Goal: Task Accomplishment & Management: Use online tool/utility

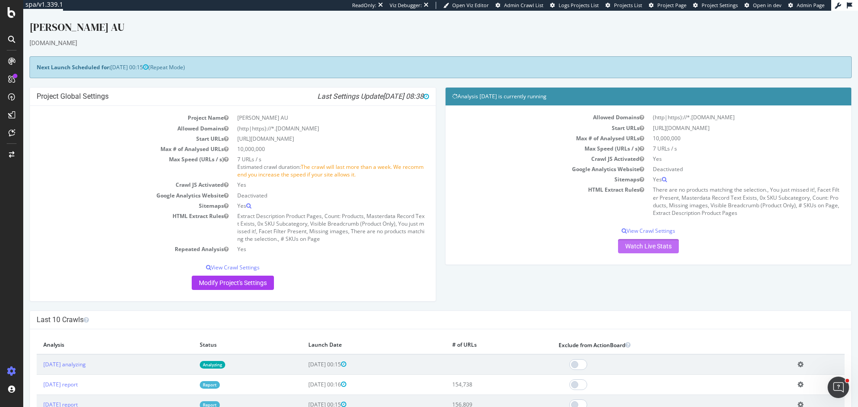
click at [635, 241] on link "Watch Live Stats" at bounding box center [648, 246] width 61 height 14
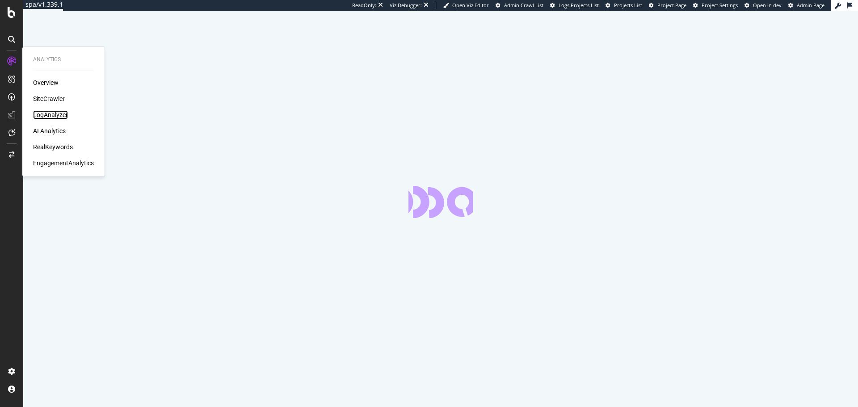
click at [48, 114] on div "LogAnalyzer" at bounding box center [50, 114] width 35 height 9
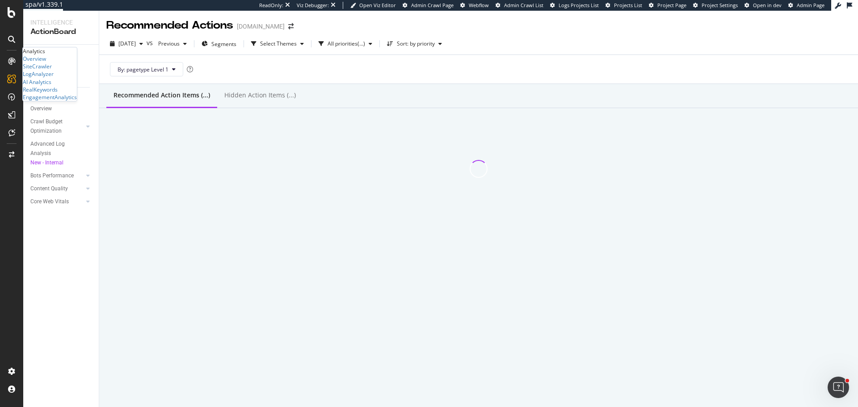
click at [69, 101] on div "Overview SiteCrawler LogAnalyzer AI Analytics RealKeywords EngagementAnalytics" at bounding box center [50, 78] width 54 height 46
click at [60, 101] on div "Overview SiteCrawler LogAnalyzer AI Analytics RealKeywords EngagementAnalytics" at bounding box center [50, 78] width 54 height 46
click at [58, 93] on div "RealKeywords" at bounding box center [40, 90] width 35 height 8
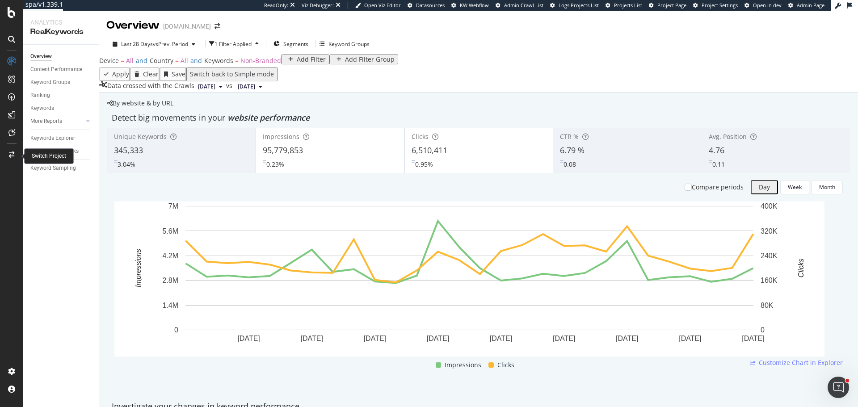
click at [10, 155] on icon at bounding box center [11, 154] width 5 height 6
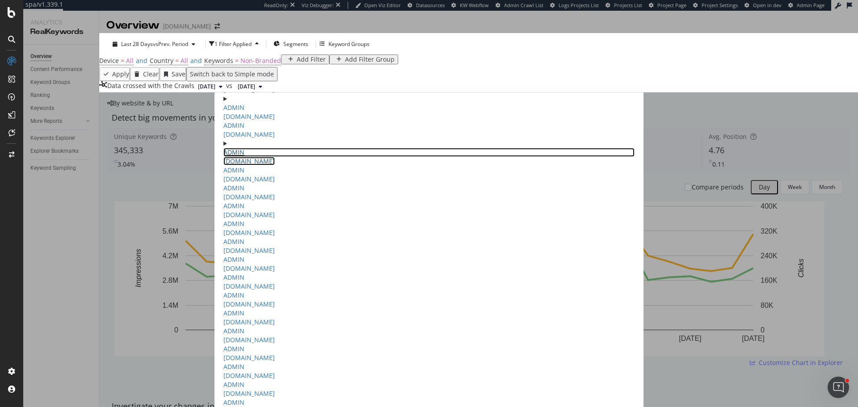
click at [240, 165] on link "ADMIN www.vogue.com.au" at bounding box center [428, 156] width 411 height 17
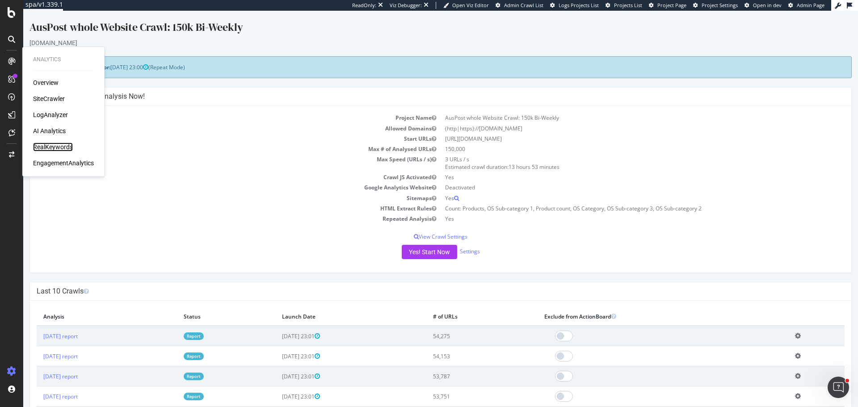
click at [58, 146] on div "RealKeywords" at bounding box center [53, 146] width 40 height 9
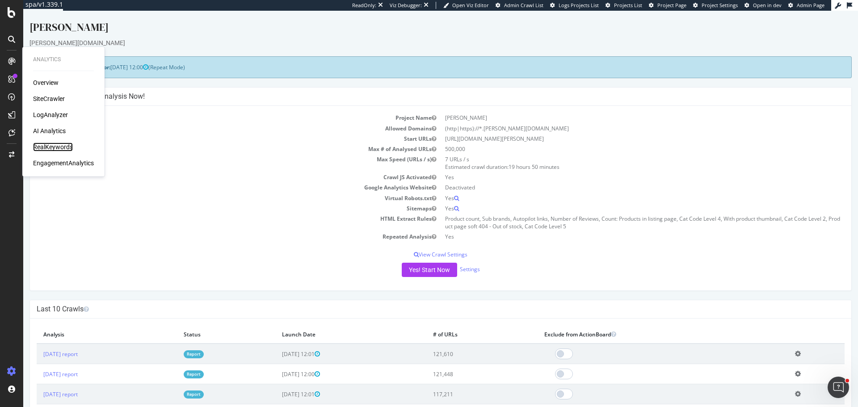
click at [61, 145] on div "RealKeywords" at bounding box center [53, 146] width 40 height 9
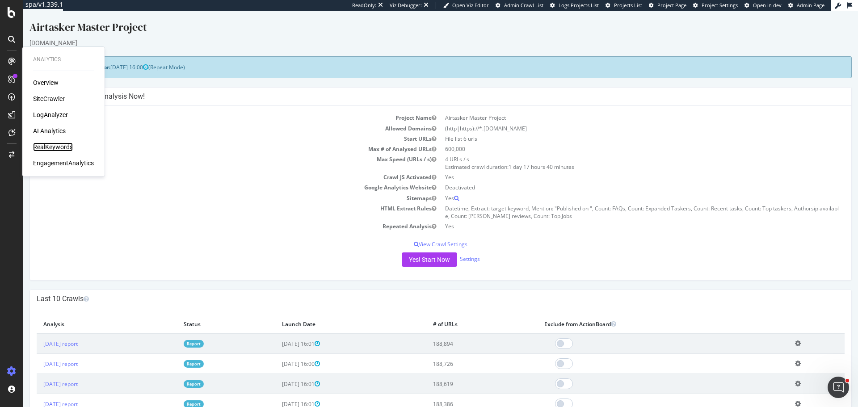
click at [61, 143] on div "RealKeywords" at bounding box center [53, 146] width 40 height 9
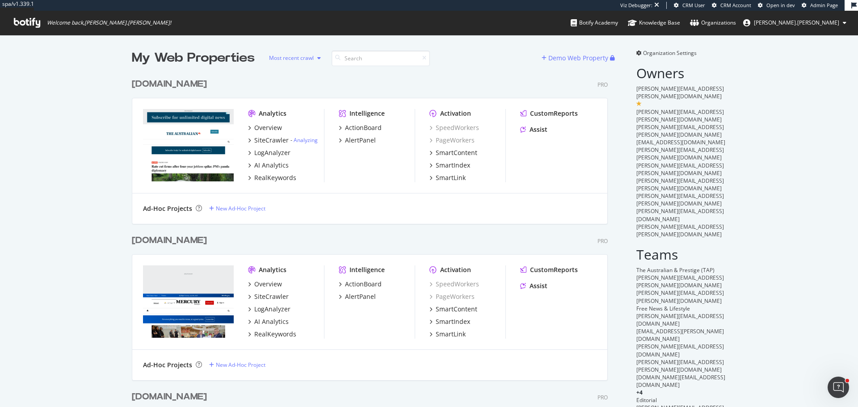
scroll to position [1041, 476]
click at [384, 60] on input at bounding box center [380, 58] width 98 height 16
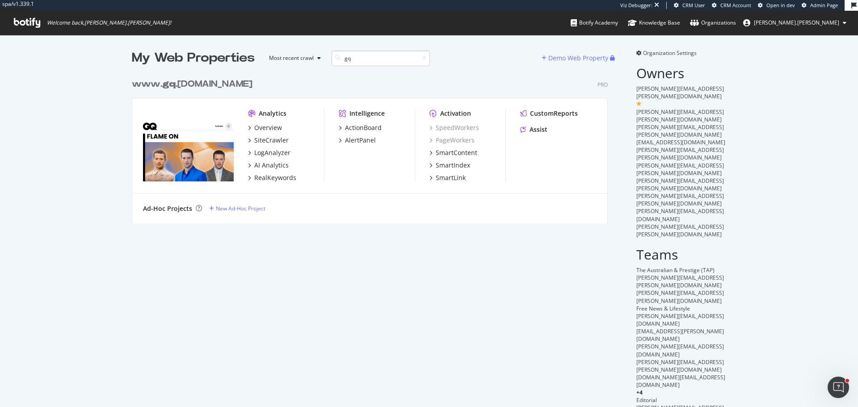
scroll to position [150, 476]
click at [170, 83] on b "gq" at bounding box center [168, 84] width 13 height 9
drag, startPoint x: 376, startPoint y: 53, endPoint x: 173, endPoint y: 58, distance: 202.8
click at [176, 59] on div "My Web Properties Most recent crawl gq" at bounding box center [337, 58] width 410 height 18
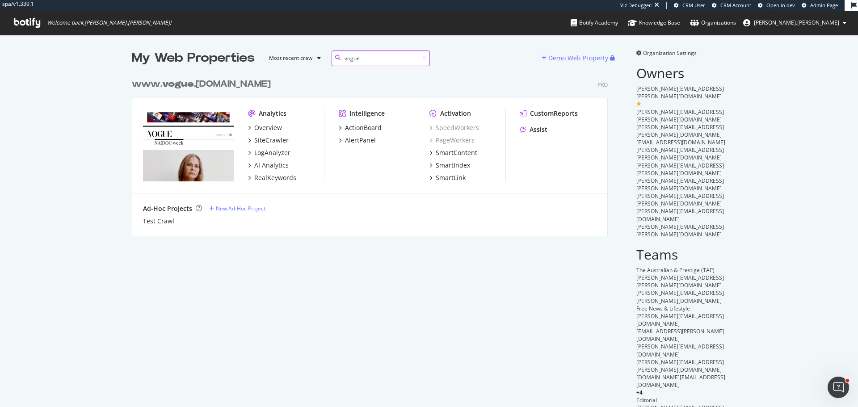
scroll to position [162, 476]
type input "vogue"
click at [187, 85] on b "vogue" at bounding box center [178, 84] width 32 height 9
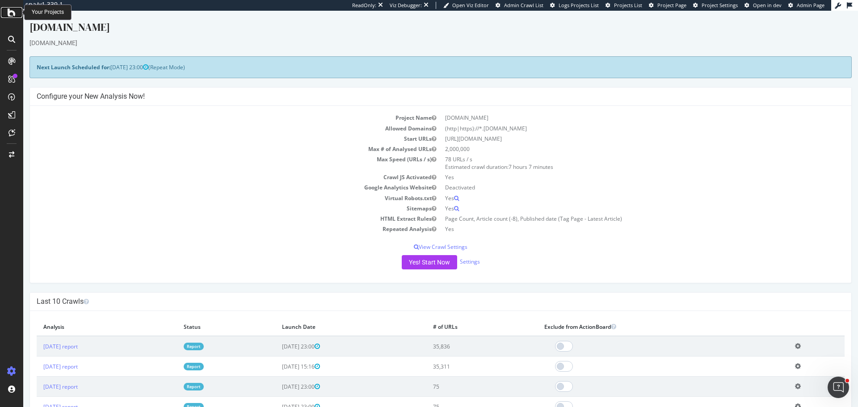
click at [10, 16] on icon at bounding box center [12, 12] width 8 height 11
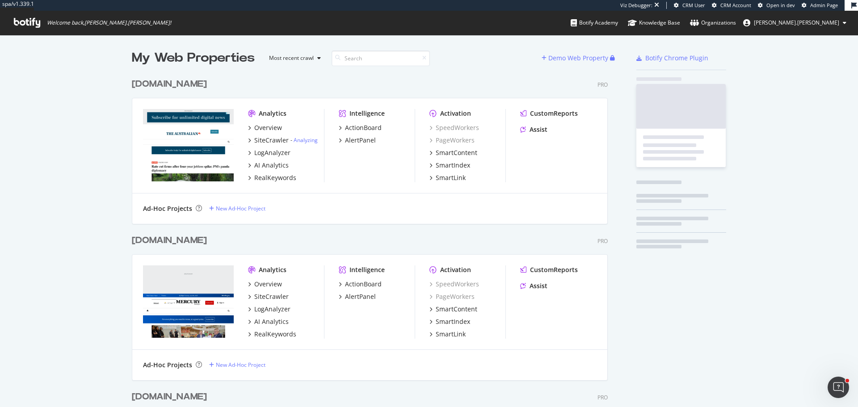
scroll to position [2185, 476]
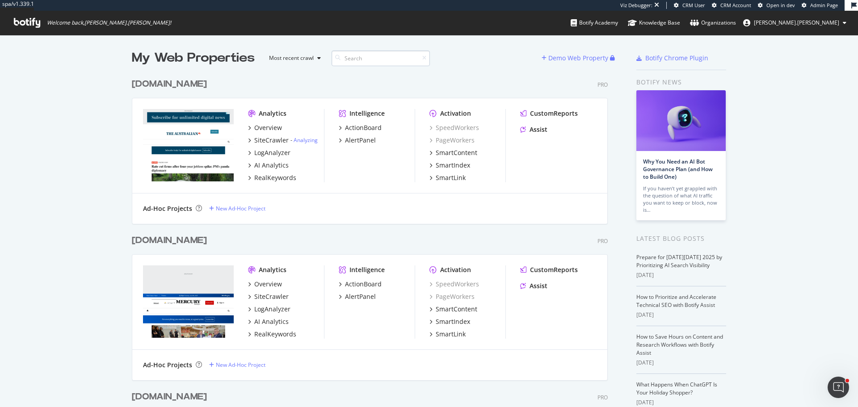
click at [364, 61] on input at bounding box center [380, 58] width 98 height 16
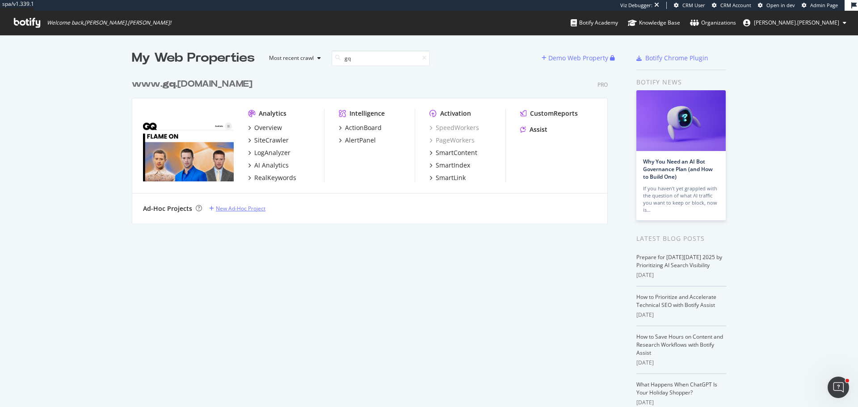
type input "gq"
click at [239, 210] on div "New Ad-Hoc Project" at bounding box center [241, 209] width 50 height 8
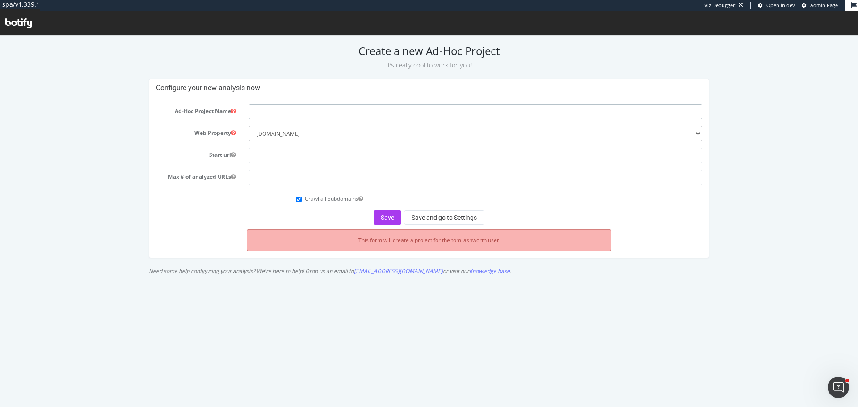
click at [293, 105] on input "text" at bounding box center [475, 111] width 453 height 15
type input "Articles & Image Galleries Crawl"
click at [294, 135] on select "--------- news.com.au www.theaustralian.com.au www.dailytelegraph.com.au www.co…" at bounding box center [475, 133] width 453 height 15
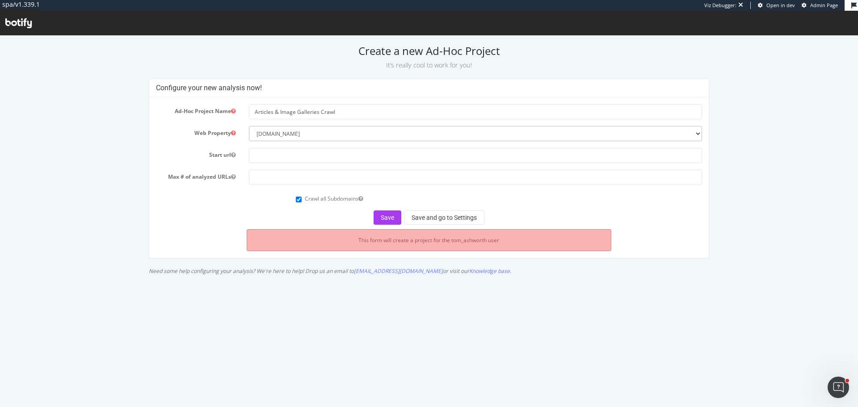
click at [294, 135] on select "--------- news.com.au www.theaustralian.com.au www.dailytelegraph.com.au www.co…" at bounding box center [475, 133] width 453 height 15
click at [290, 158] on input "text" at bounding box center [475, 155] width 453 height 15
paste input "[URL][DOMAIN_NAME]"
type input "[URL][DOMAIN_NAME]"
type input "100000"
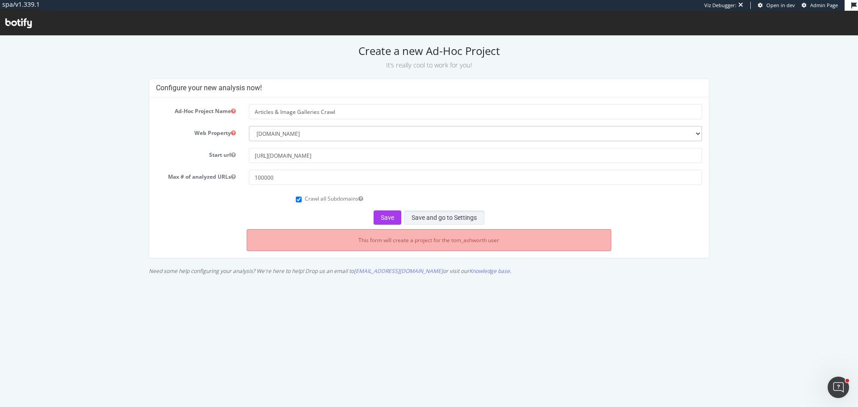
click at [428, 218] on button "Save and go to Settings" at bounding box center [444, 217] width 80 height 14
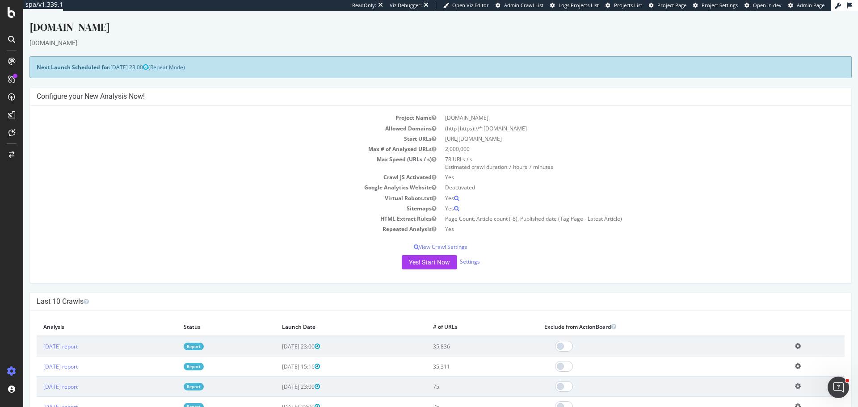
click at [463, 266] on div "Yes! Start Now Settings" at bounding box center [441, 262] width 808 height 14
click at [465, 264] on link "Settings" at bounding box center [470, 262] width 20 height 8
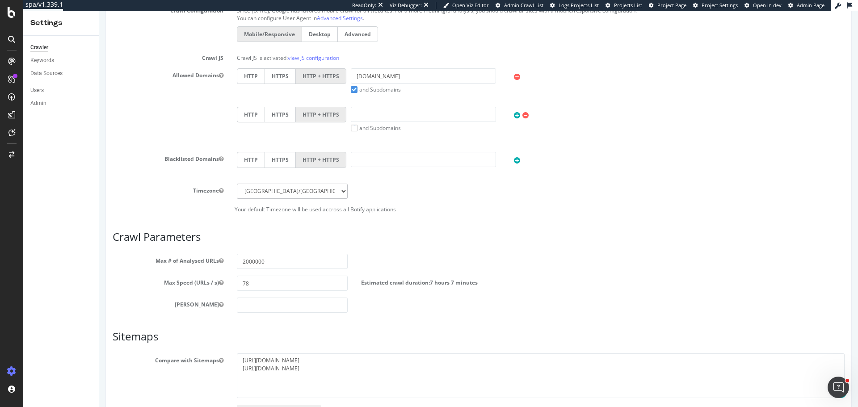
scroll to position [313, 0]
click at [304, 382] on textarea "[URL][DOMAIN_NAME] [URL][DOMAIN_NAME]" at bounding box center [540, 374] width 607 height 45
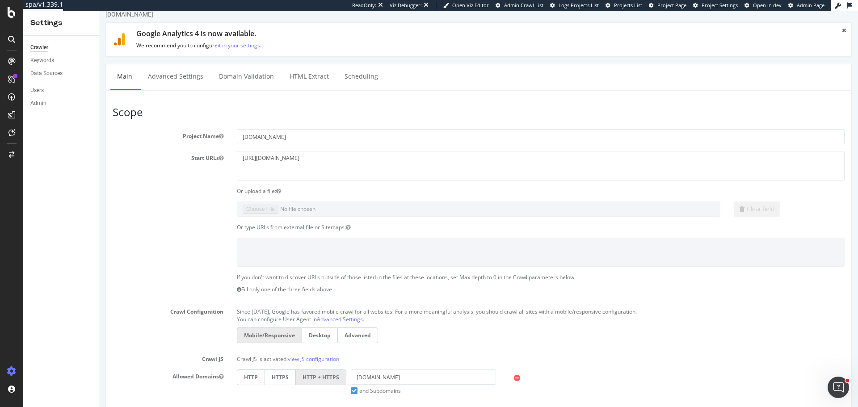
scroll to position [0, 0]
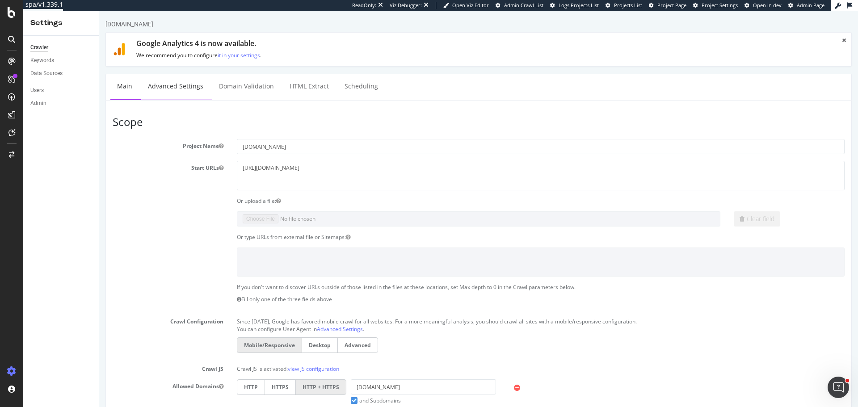
click at [178, 88] on link "Advanced Settings" at bounding box center [175, 86] width 69 height 25
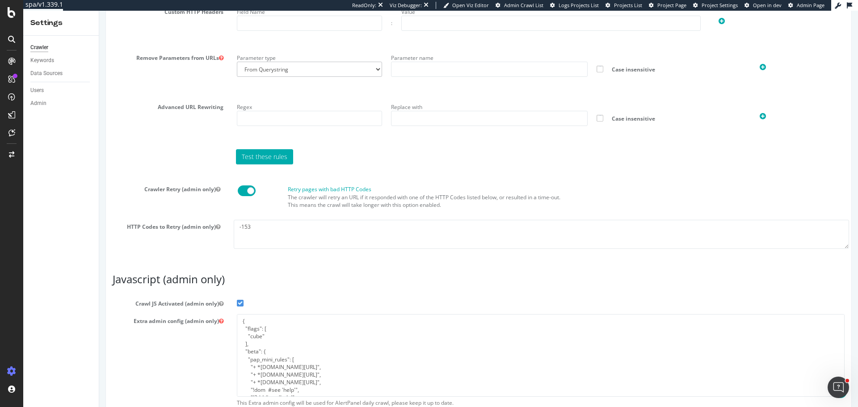
scroll to position [680, 0]
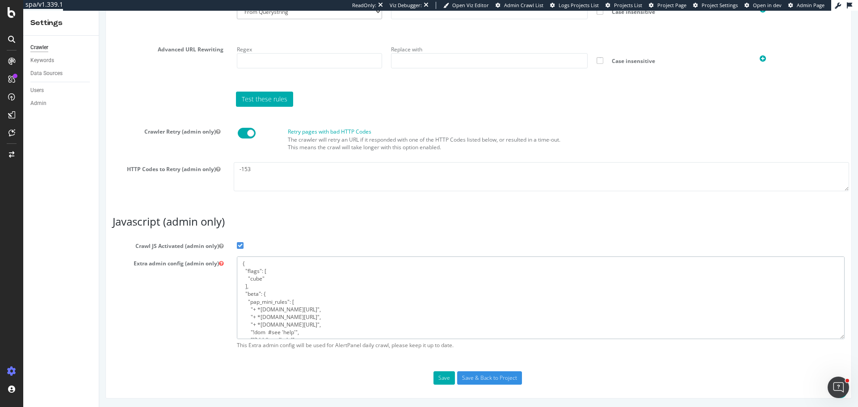
click at [262, 291] on textarea "{ "flags": [ "cube" ], "beta": { "pap_mini_rules": [ "+ *[DOMAIN_NAME][URL]", "…" at bounding box center [540, 297] width 607 height 83
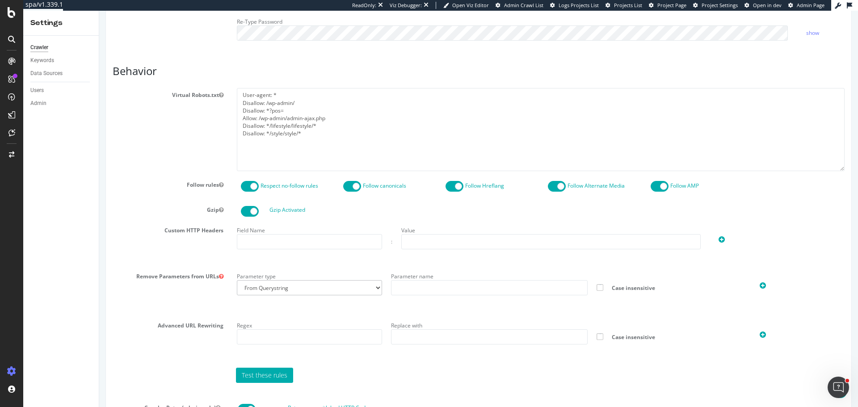
scroll to position [367, 0]
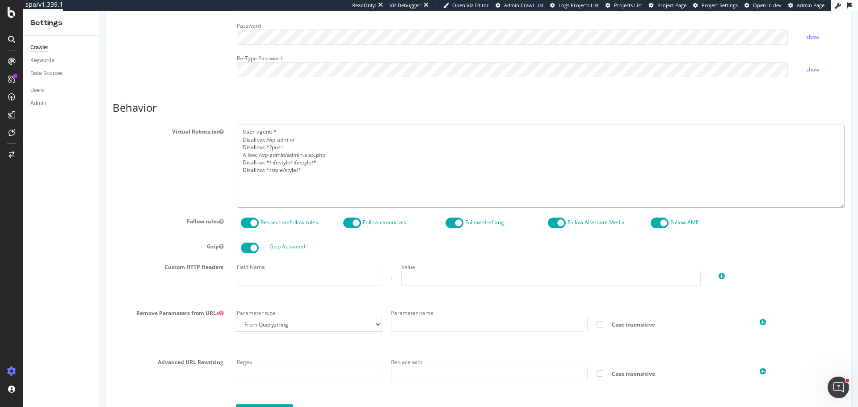
drag, startPoint x: 244, startPoint y: 130, endPoint x: 259, endPoint y: 141, distance: 18.6
click at [243, 130] on textarea "User-agent: * Disallow: /wp-admin/ Disallow: *?pos= Allow: /wp-admin/admin-ajax…" at bounding box center [540, 166] width 607 height 83
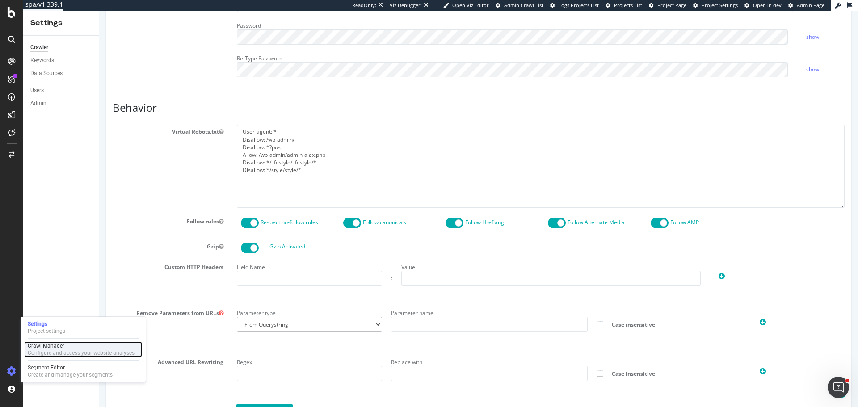
drag, startPoint x: 59, startPoint y: 347, endPoint x: 66, endPoint y: 347, distance: 7.6
click at [59, 347] on div "Crawl Manager" at bounding box center [81, 345] width 107 height 7
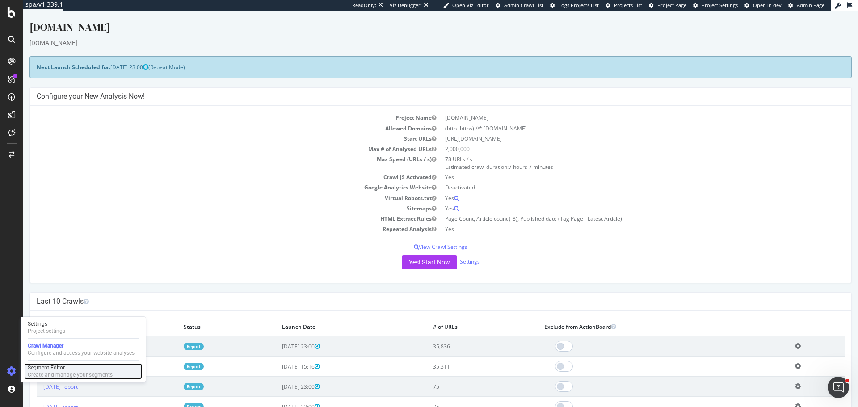
click at [52, 371] on div "Create and manage your segments" at bounding box center [70, 374] width 85 height 7
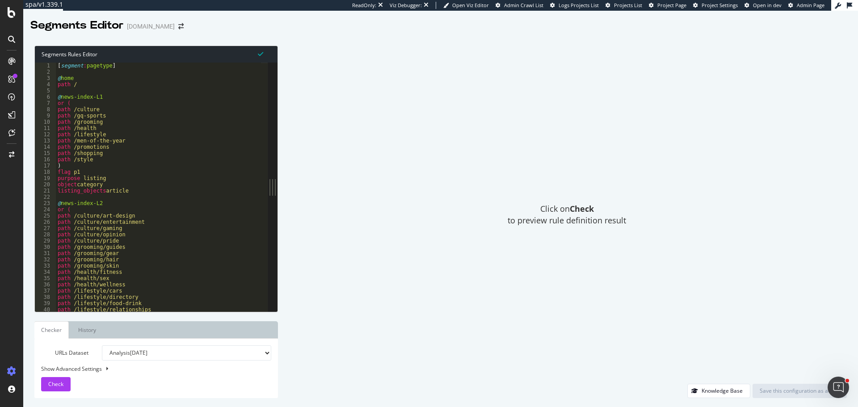
type textarea "purpose listing"
click at [222, 178] on div "[ segment : pagetype ] @ home path / @ news-index-L1 or ( path /culture path /g…" at bounding box center [158, 193] width 205 height 261
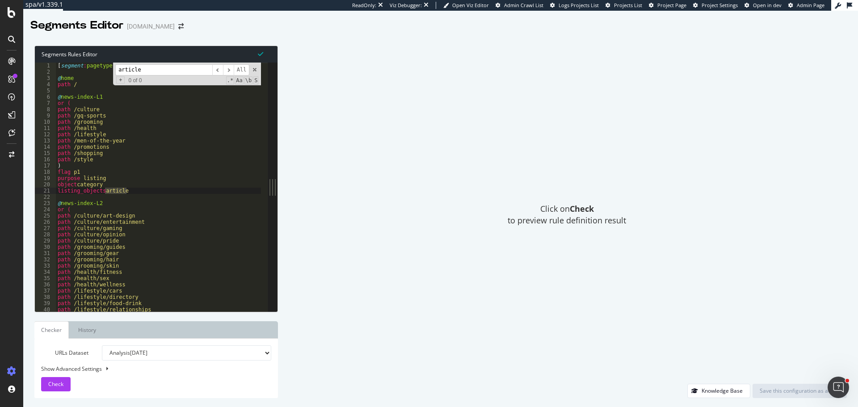
scroll to position [207, 0]
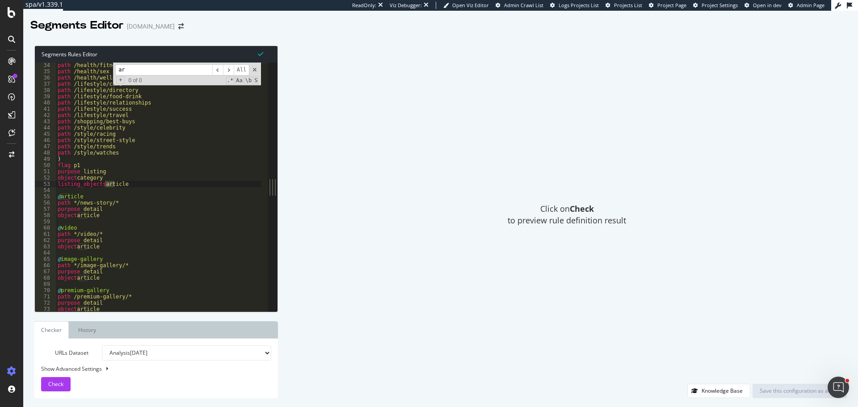
type input "a"
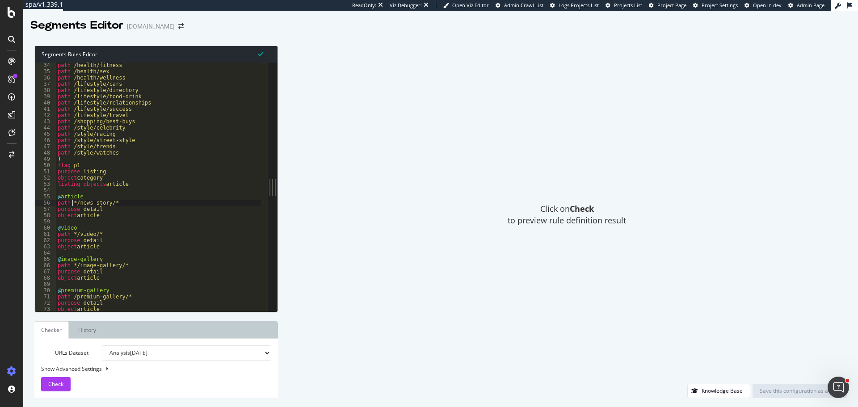
click at [73, 202] on div "path /health/fitness path /health/sex path /health/wellness path /lifestyle/car…" at bounding box center [158, 192] width 205 height 261
click at [71, 268] on div "path /health/fitness path /health/sex path /health/wellness path /lifestyle/car…" at bounding box center [158, 192] width 205 height 261
type textarea "path */image-gallery/*"
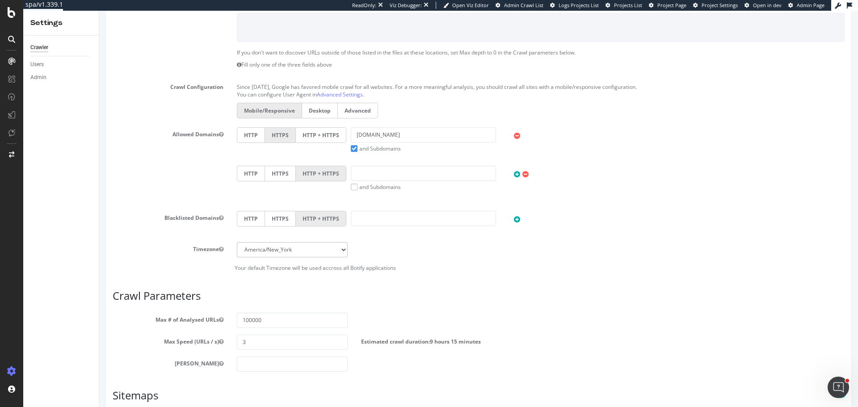
scroll to position [313, 0]
click at [291, 252] on select "[GEOGRAPHIC_DATA]/[GEOGRAPHIC_DATA] [GEOGRAPHIC_DATA]/[GEOGRAPHIC_DATA] [GEOGRA…" at bounding box center [292, 249] width 111 height 15
select select "[GEOGRAPHIC_DATA]/[GEOGRAPHIC_DATA]"
click at [237, 242] on select "[GEOGRAPHIC_DATA]/[GEOGRAPHIC_DATA] [GEOGRAPHIC_DATA]/[GEOGRAPHIC_DATA] [GEOGRA…" at bounding box center [292, 249] width 111 height 15
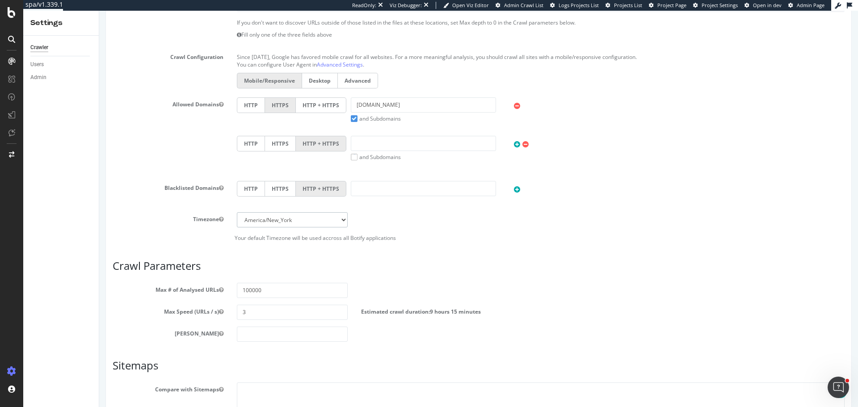
scroll to position [402, 0]
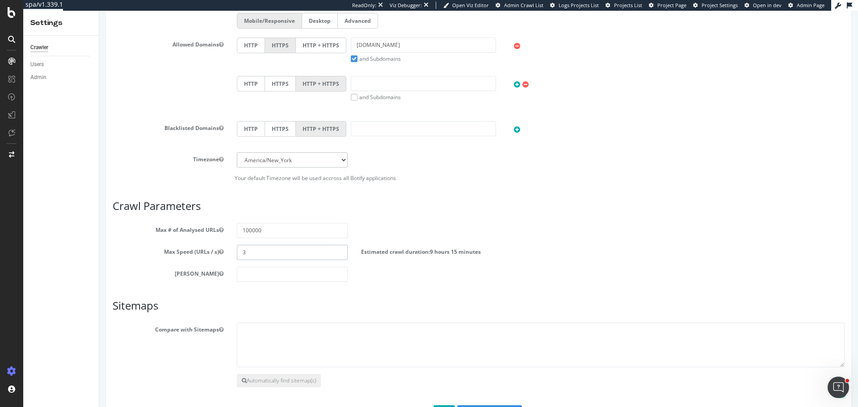
drag, startPoint x: 146, startPoint y: 261, endPoint x: 96, endPoint y: 252, distance: 50.4
click at [99, 252] on html "Articles & Image Galleries Crawl Please wait a few seconds. We are looking for …" at bounding box center [478, 25] width 758 height 833
type input "78"
click at [147, 259] on div "Max Speed (URLs / s) 78 Estimated crawl duration: 21 minutes" at bounding box center [478, 252] width 745 height 15
click at [306, 356] on textarea at bounding box center [540, 344] width 607 height 45
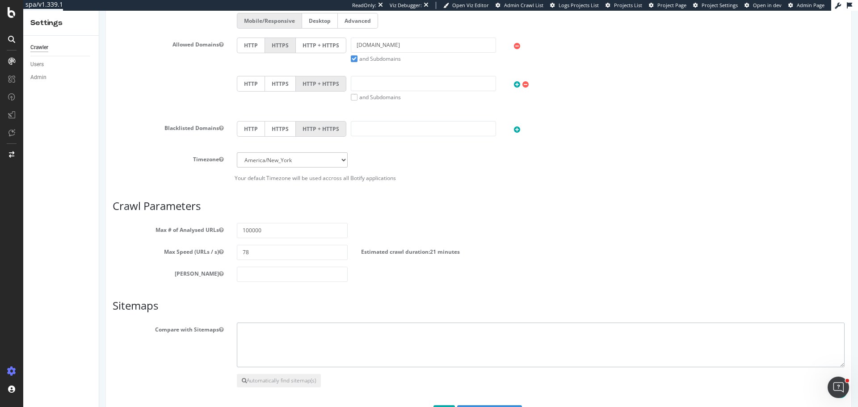
paste textarea "[URL][DOMAIN_NAME] [URL][DOMAIN_NAME]"
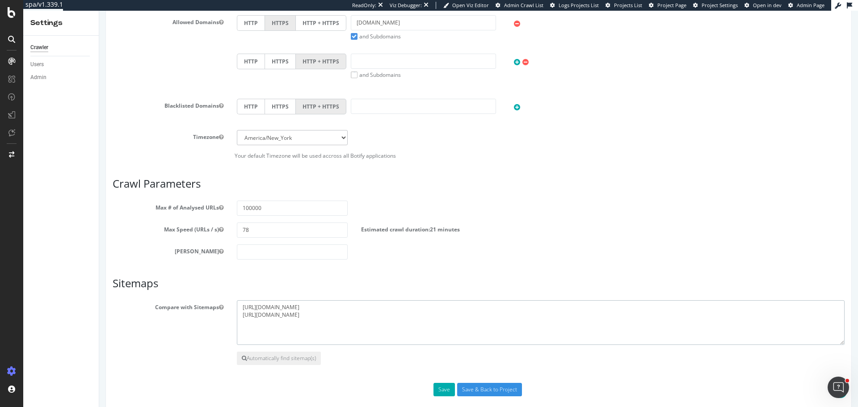
scroll to position [436, 0]
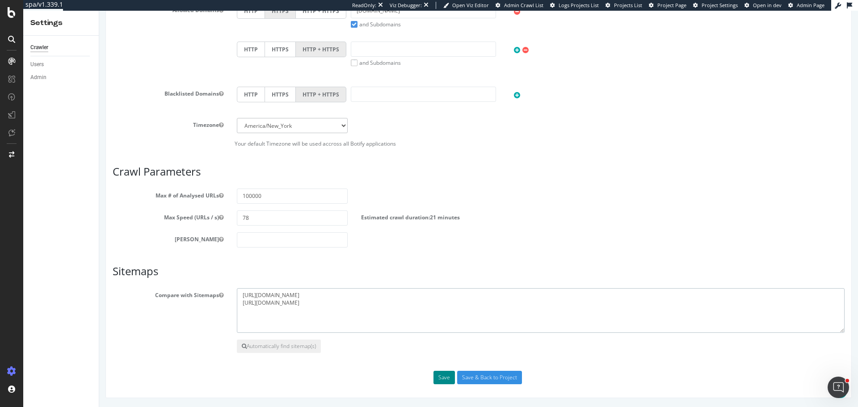
type textarea "[URL][DOMAIN_NAME] [URL][DOMAIN_NAME]"
click at [440, 377] on button "Save" at bounding box center [443, 377] width 21 height 13
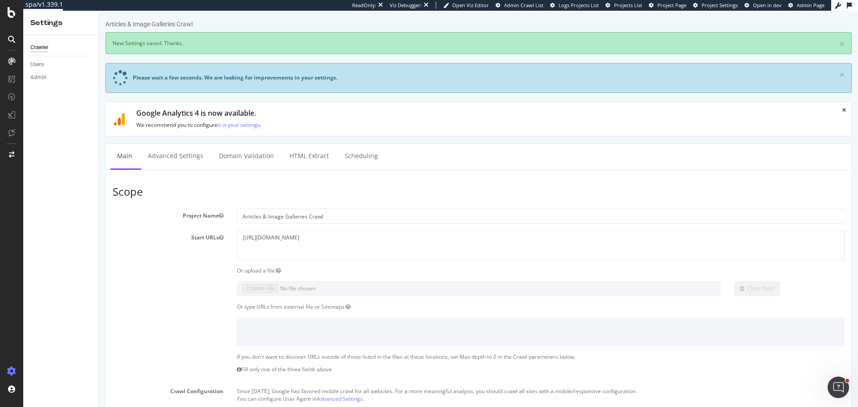
scroll to position [0, 0]
click at [177, 154] on link "Advanced Settings" at bounding box center [175, 156] width 69 height 25
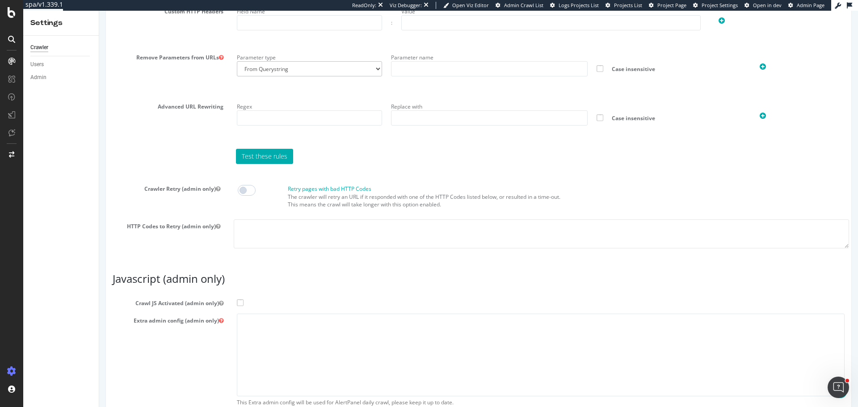
scroll to position [719, 0]
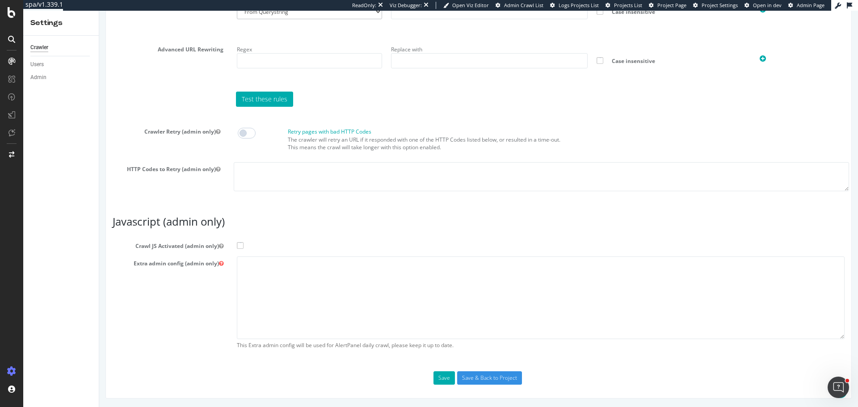
click at [252, 131] on span at bounding box center [247, 133] width 18 height 11
click at [262, 168] on textarea at bounding box center [541, 176] width 615 height 29
type textarea "-153"
click at [238, 247] on span at bounding box center [240, 245] width 7 height 7
click at [99, 11] on input "Crawl JS Activated (admin only)" at bounding box center [99, 11] width 0 height 0
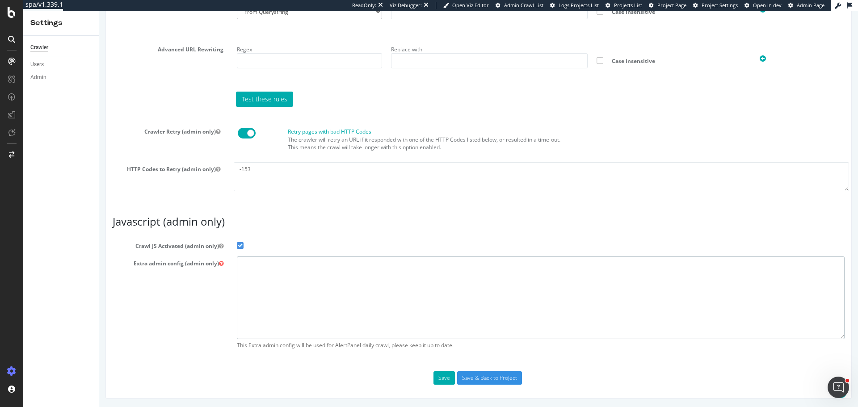
click at [255, 284] on textarea at bounding box center [540, 297] width 607 height 83
click at [262, 291] on textarea at bounding box center [540, 297] width 607 height 83
paste textarea "{ "flags": [ "cube" ], "beta": { "pap_mini_rules": [ "+ *[DOMAIN_NAME][URL]", "…"
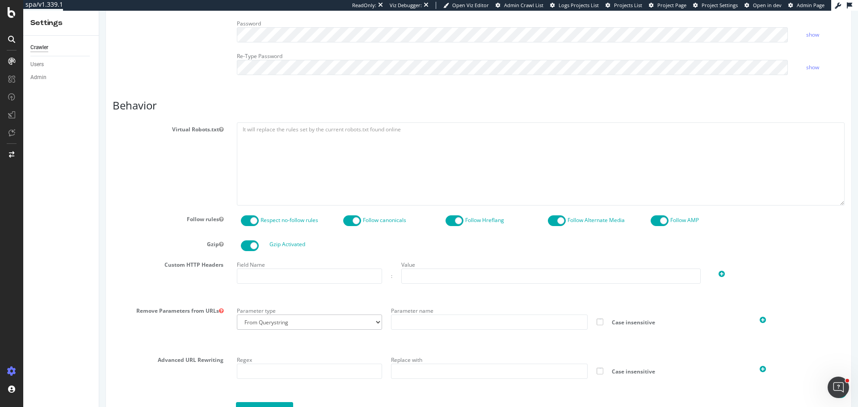
scroll to position [406, 0]
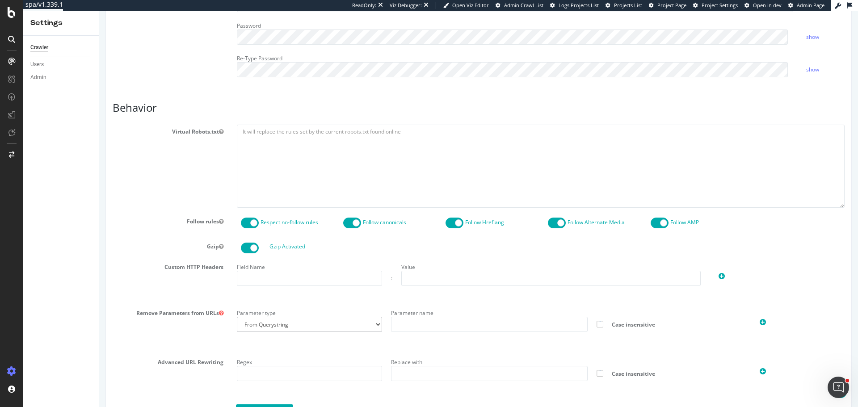
type textarea "{ "flags": [ "cube" ], "beta": { "pap_mini_rules": [ "+ *[DOMAIN_NAME][URL]", "…"
click at [266, 173] on textarea at bounding box center [540, 166] width 607 height 83
paste textarea "User-agent: *"
paste textarea "*/news-story/*"
paste textarea "*/image-gallery/*"
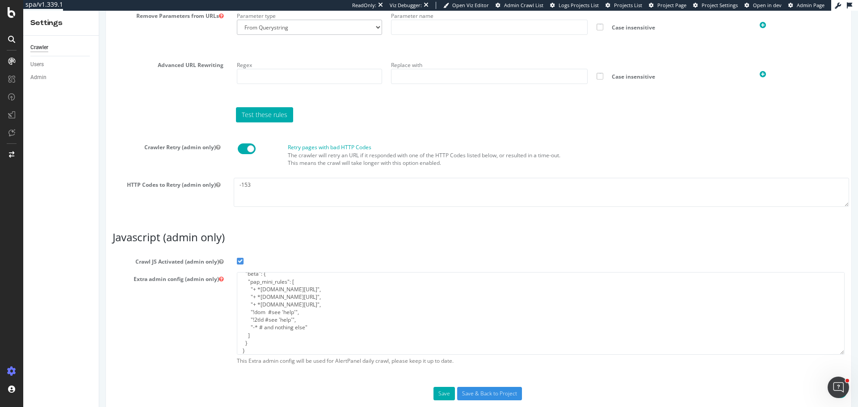
scroll to position [719, 0]
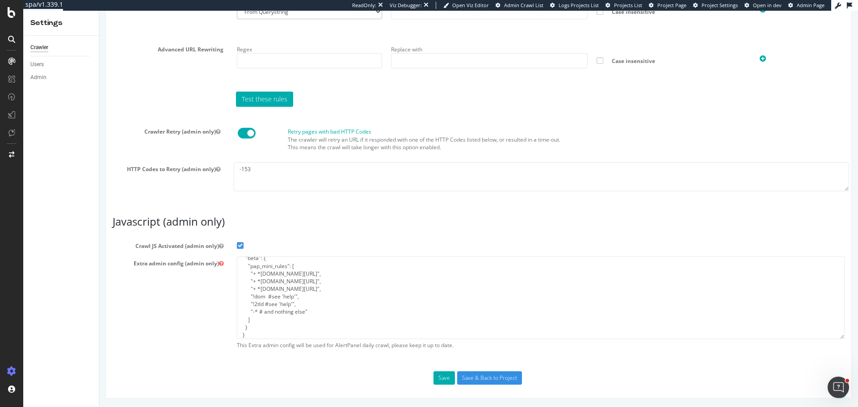
type textarea "User-agent: * Allow: */news-story/* Allow: */image-gallery/* Disallow: *"
click at [442, 375] on button "Save" at bounding box center [443, 377] width 21 height 13
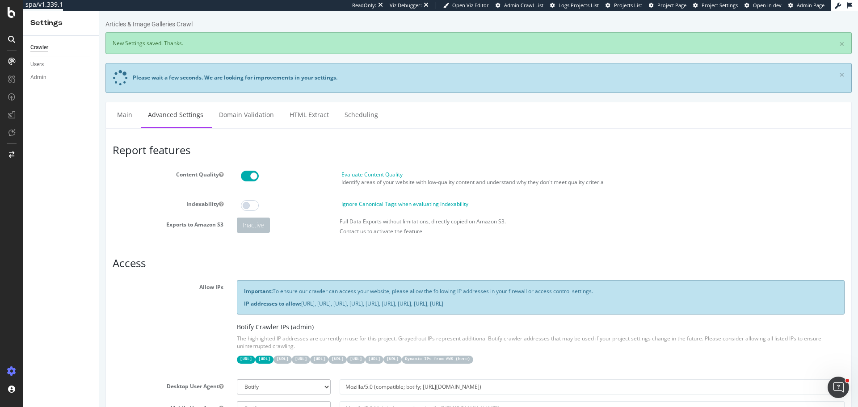
scroll to position [0, 0]
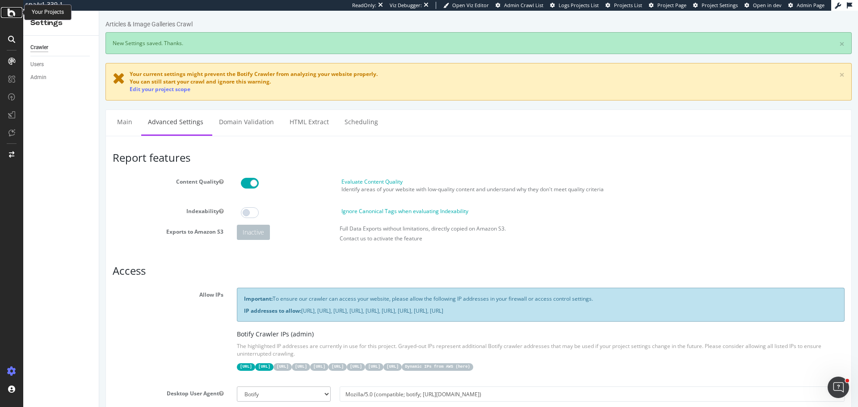
click at [16, 15] on div at bounding box center [11, 12] width 21 height 11
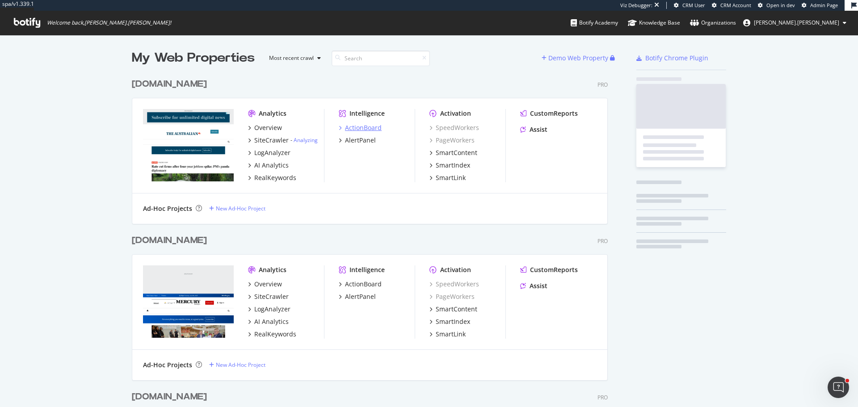
scroll to position [2197, 476]
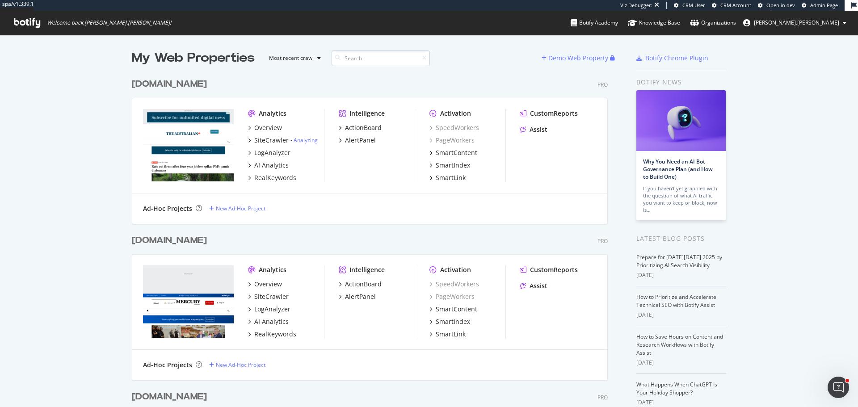
click at [349, 60] on input at bounding box center [380, 58] width 98 height 16
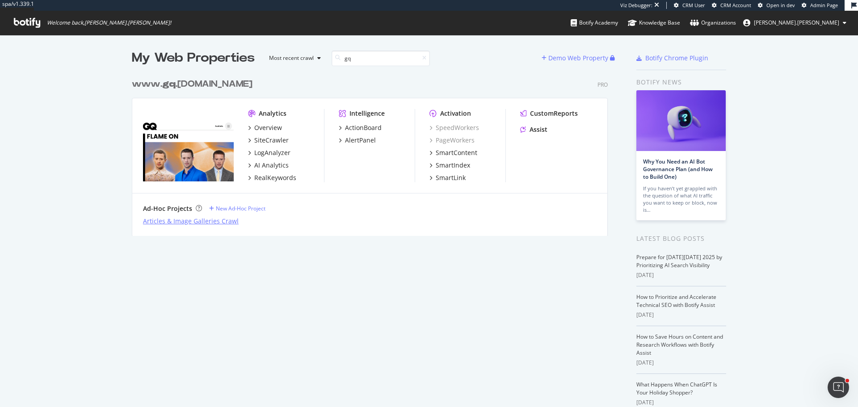
type input "gq"
click at [209, 218] on div "Articles & Image Galleries Crawl" at bounding box center [191, 221] width 96 height 9
